Goal: Task Accomplishment & Management: Manage account settings

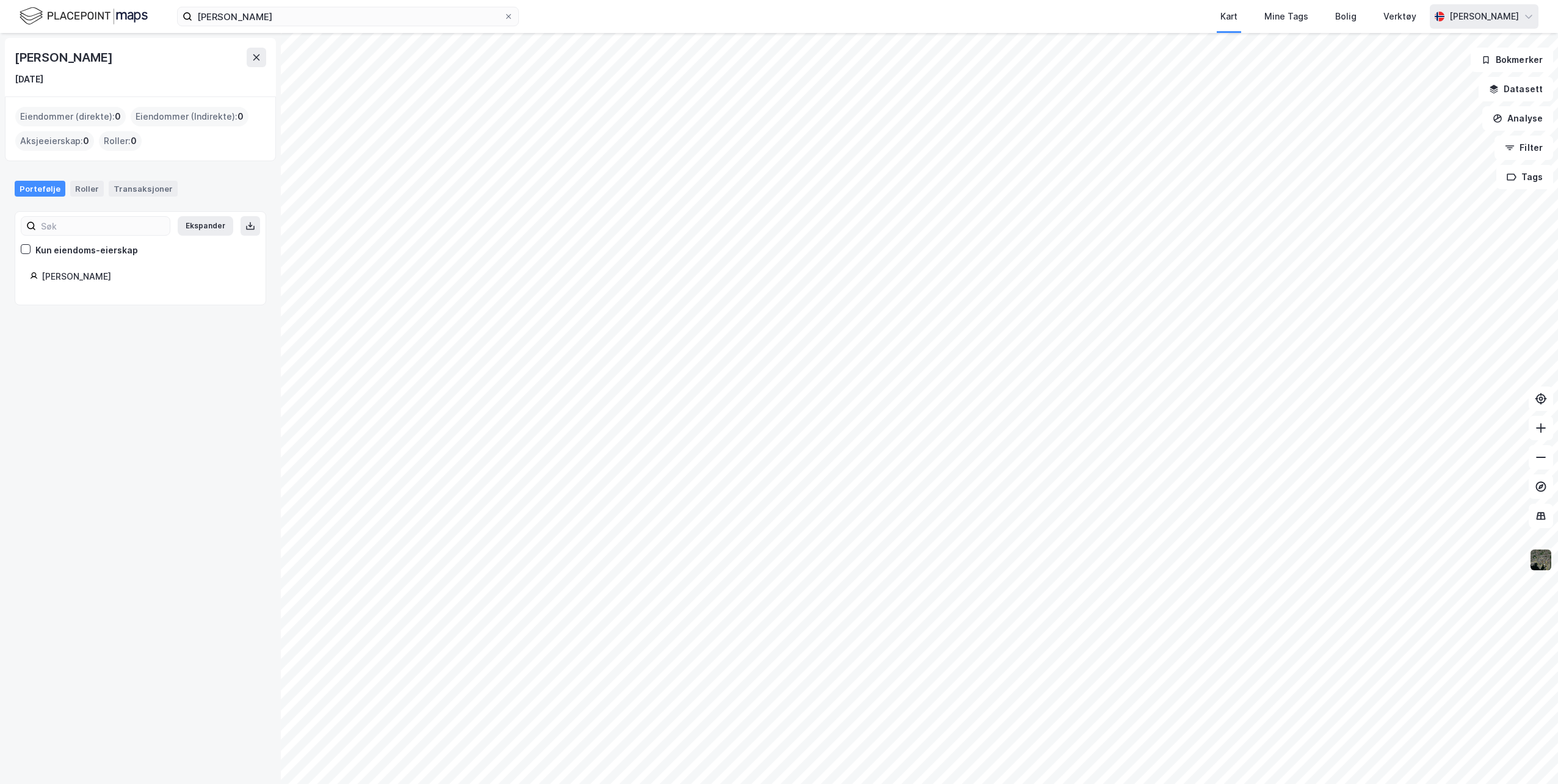
click at [1484, 23] on div "[PERSON_NAME]" at bounding box center [1484, 17] width 70 height 14
click at [1416, 74] on div "Logg ut" at bounding box center [1423, 75] width 33 height 14
